Goal: Task Accomplishment & Management: Manage account settings

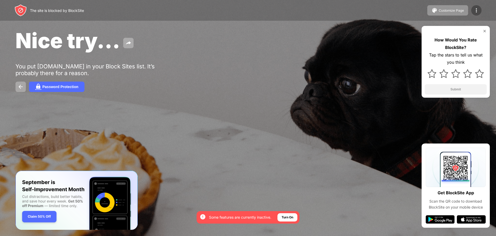
click at [478, 6] on div at bounding box center [477, 10] width 10 height 10
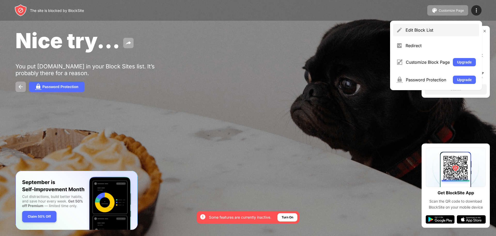
click at [412, 32] on div "Edit Block List" at bounding box center [441, 29] width 70 height 5
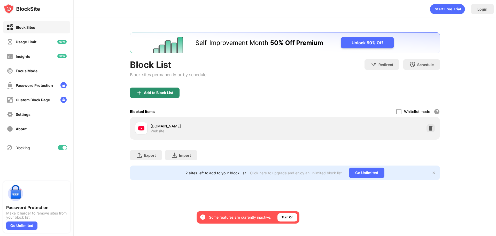
click at [161, 90] on div "Add to Block List" at bounding box center [155, 92] width 50 height 10
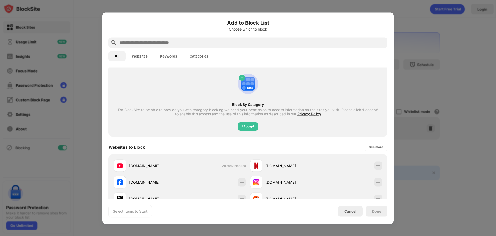
scroll to position [26, 0]
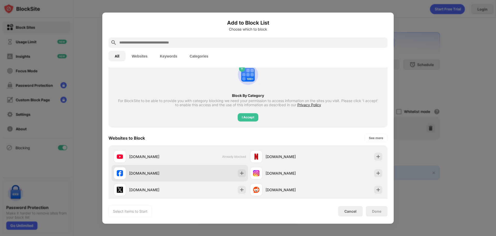
click at [194, 168] on div "[DOMAIN_NAME]" at bounding box center [180, 172] width 137 height 17
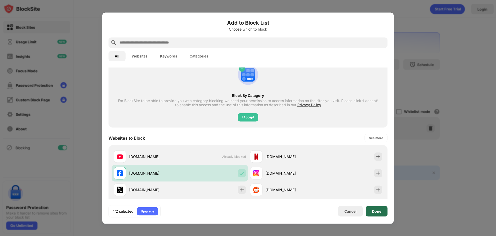
click at [373, 215] on div "Done" at bounding box center [377, 211] width 22 height 10
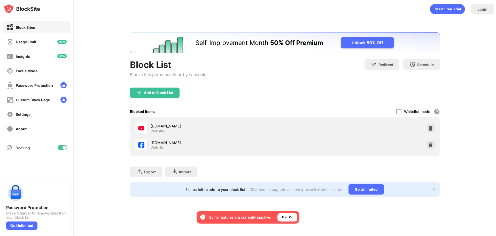
scroll to position [0, 0]
